Goal: Find specific page/section: Find specific page/section

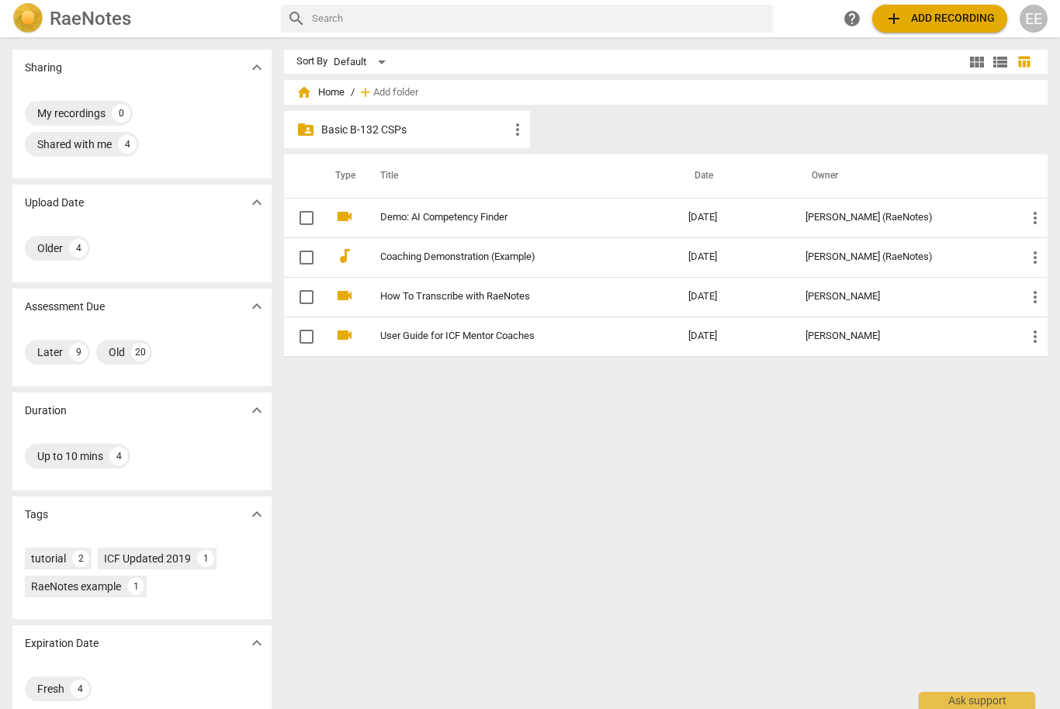
click at [371, 136] on p "Basic B-132 CSPs" at bounding box center [414, 130] width 187 height 16
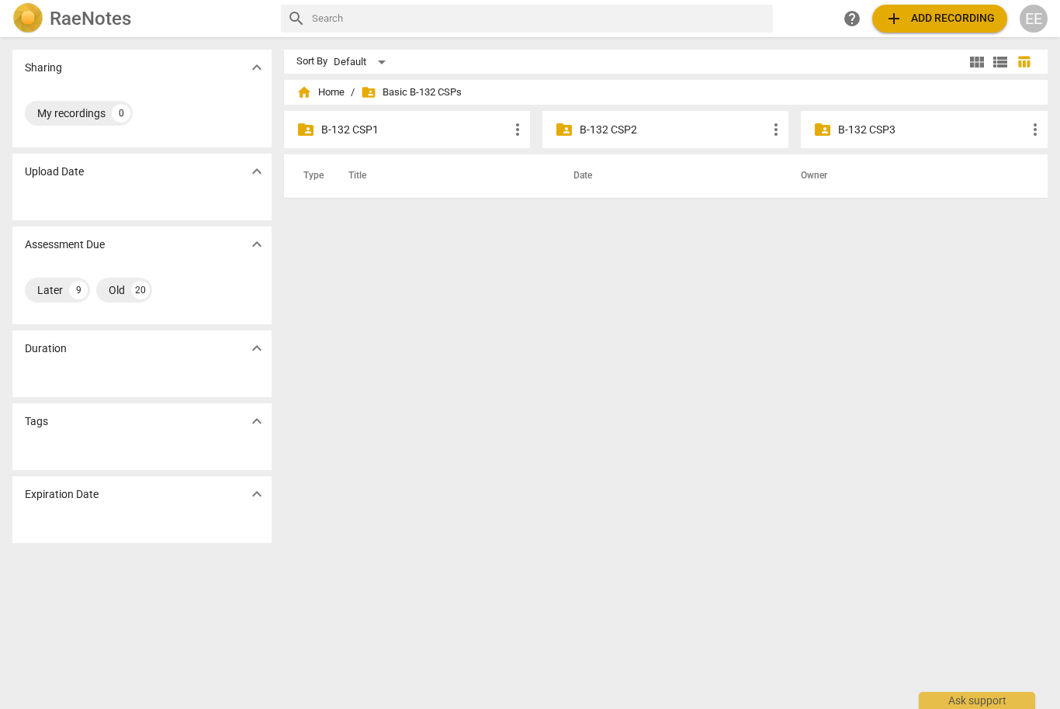
click at [603, 133] on p "B-132 CSP2" at bounding box center [673, 130] width 187 height 16
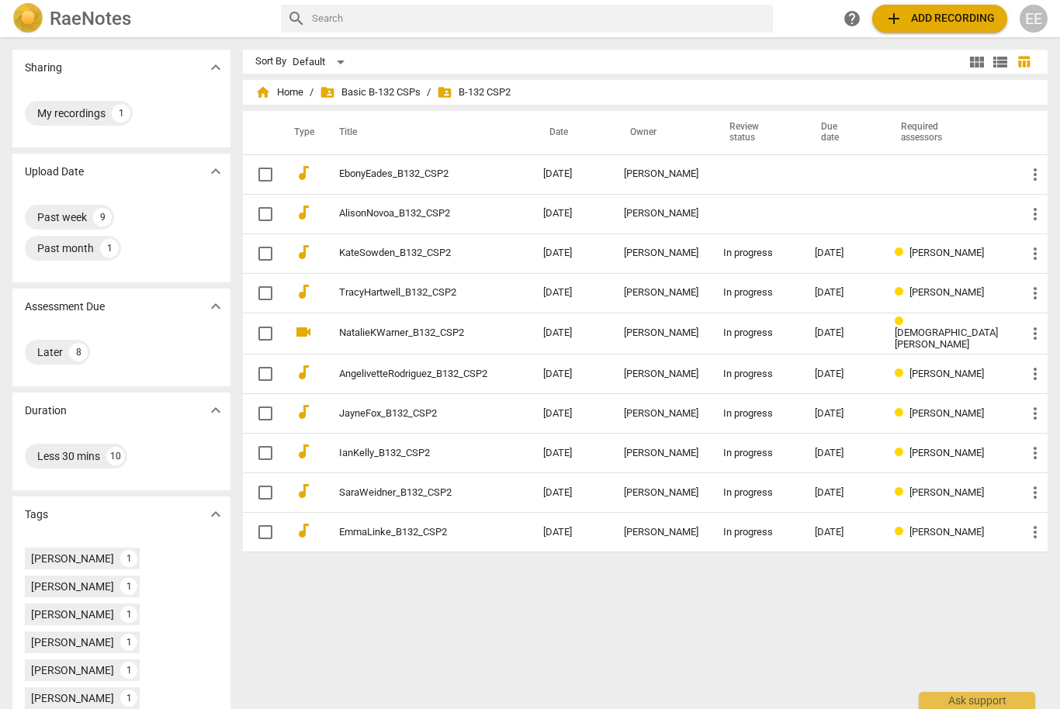
click at [414, 177] on link "EbonyEades_B132_CSP2" at bounding box center [413, 174] width 148 height 12
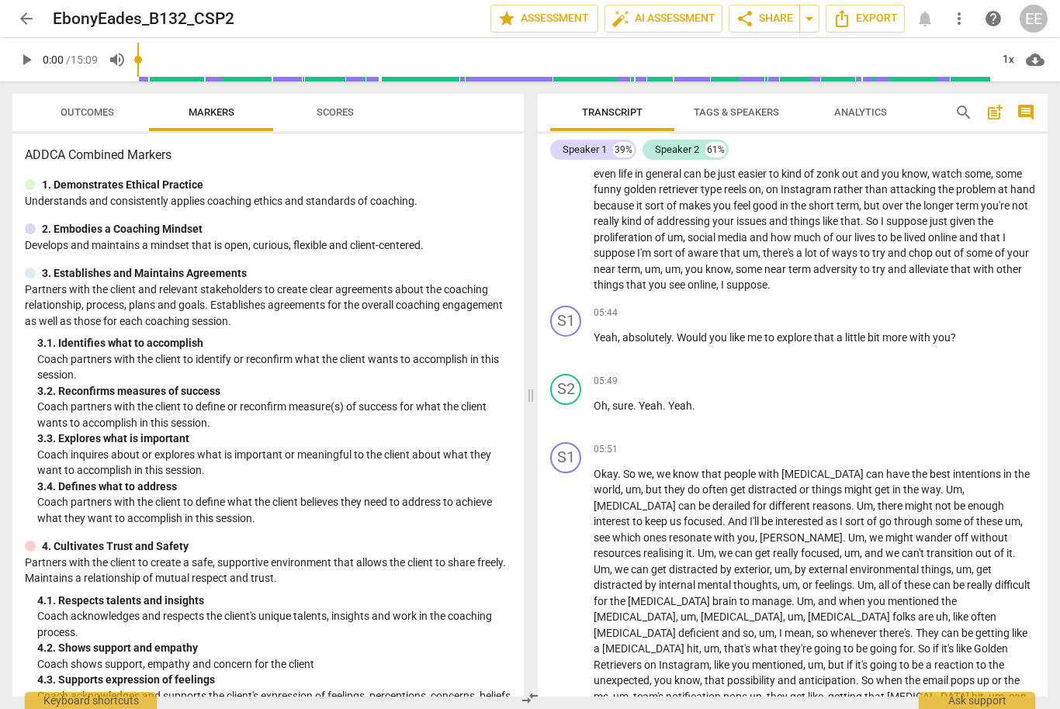
scroll to position [1211, 0]
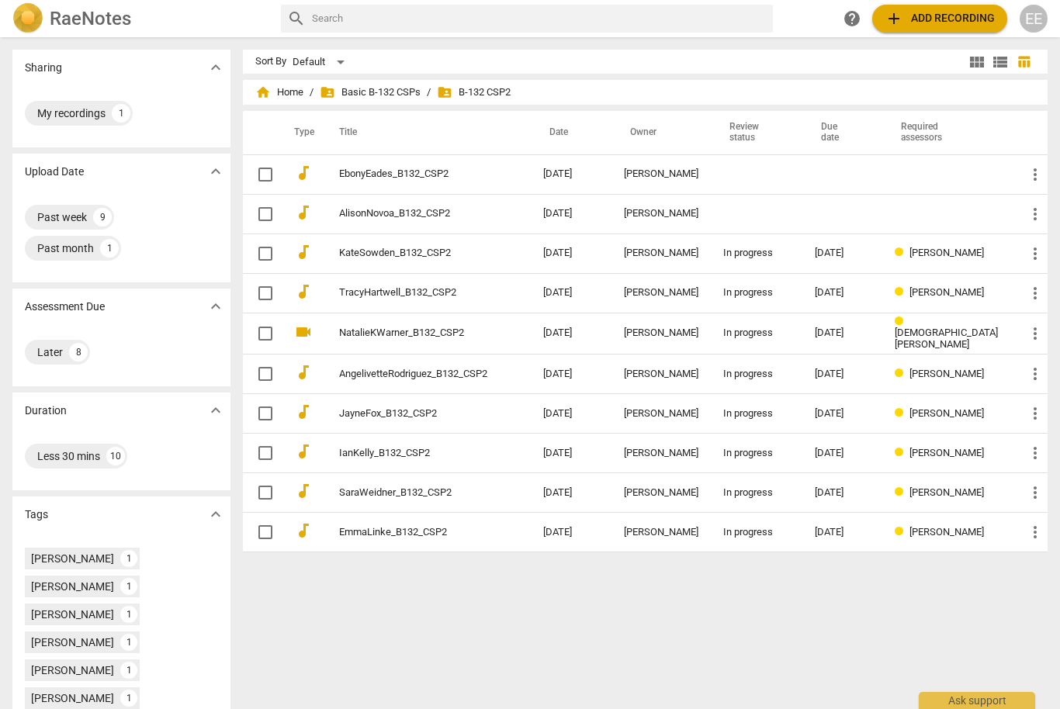
click at [396, 216] on link "AlisonNovoa_B132_CSP2" at bounding box center [413, 214] width 148 height 12
click at [387, 255] on link "KateSowden_B132_CSP2" at bounding box center [413, 254] width 148 height 12
click at [387, 180] on link "EbonyEades_B132_CSP2" at bounding box center [413, 174] width 148 height 12
click at [383, 293] on link "TracyHartwell_B132_CSP2" at bounding box center [413, 293] width 148 height 12
click at [397, 333] on link "NatalieKWarner_B132_CSP2" at bounding box center [413, 334] width 148 height 12
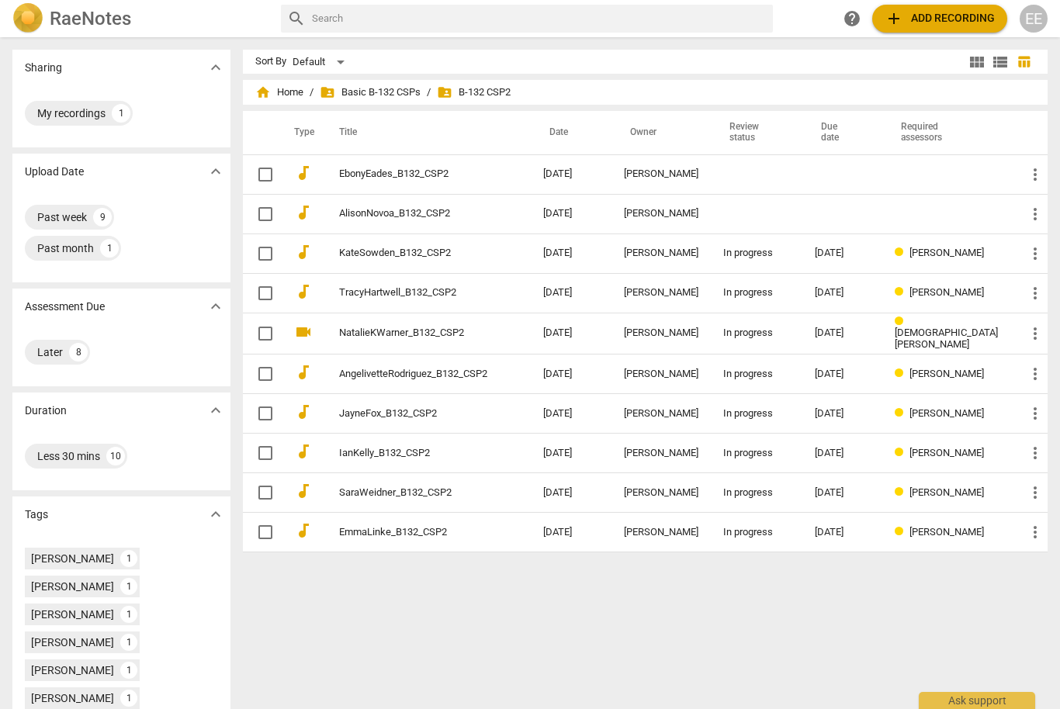
click at [408, 372] on link "AngelivetteRodriguez_B132_CSP2" at bounding box center [413, 375] width 148 height 12
click at [390, 416] on link "JayneFox_B132_CSP2" at bounding box center [413, 414] width 148 height 12
click at [393, 453] on link "IanKelly_B132_CSP2" at bounding box center [413, 454] width 148 height 12
click at [384, 534] on link "EmmaLinke_B132_CSP2" at bounding box center [413, 533] width 148 height 12
